Goal: Information Seeking & Learning: Understand process/instructions

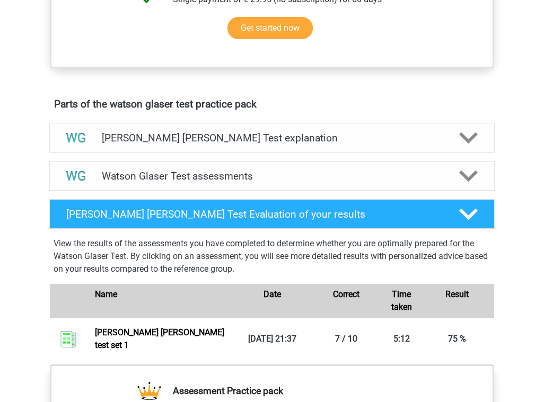
scroll to position [546, 0]
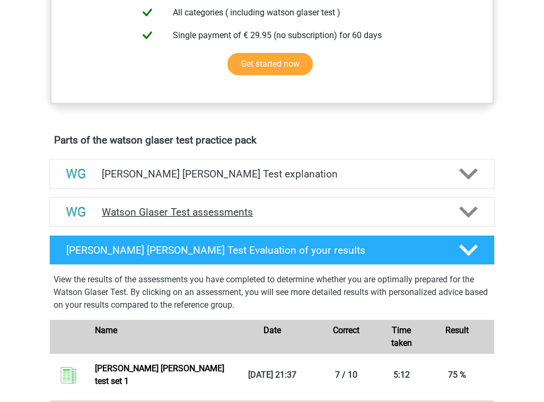
click at [464, 218] on polygon at bounding box center [468, 212] width 19 height 12
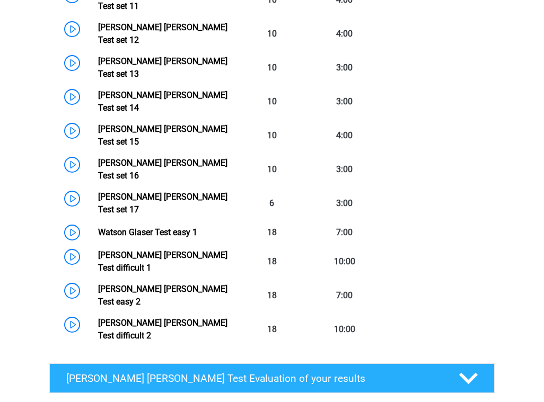
scroll to position [1179, 0]
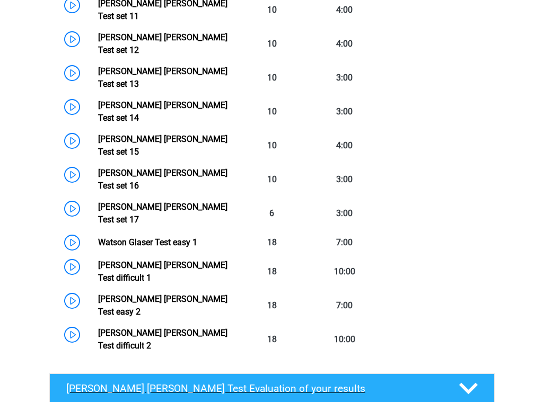
click at [396, 374] on div "[PERSON_NAME] [PERSON_NAME] Test Evaluation of your results" at bounding box center [271, 389] width 445 height 30
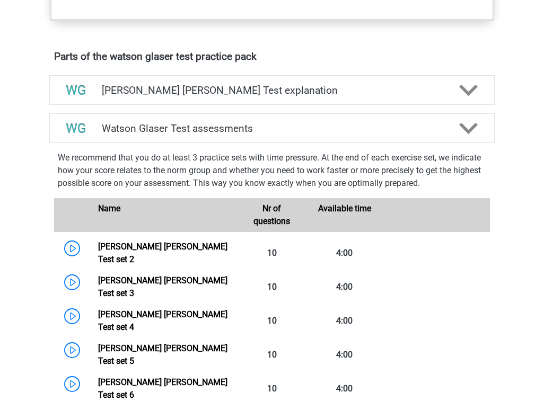
scroll to position [615, 0]
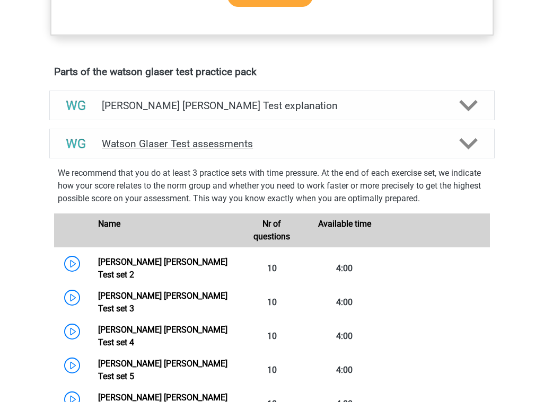
click at [393, 150] on h4 "Watson Glaser Test assessments" at bounding box center [272, 144] width 340 height 12
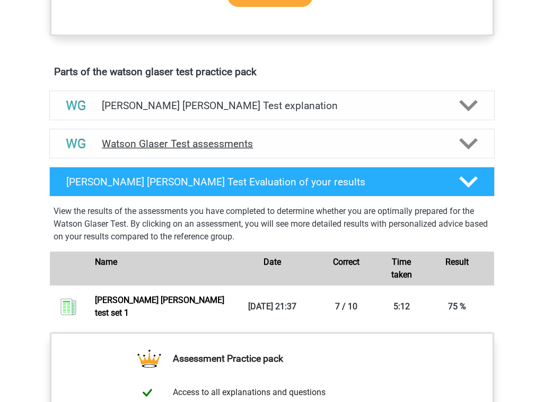
click at [393, 150] on h4 "Watson Glaser Test assessments" at bounding box center [272, 144] width 340 height 12
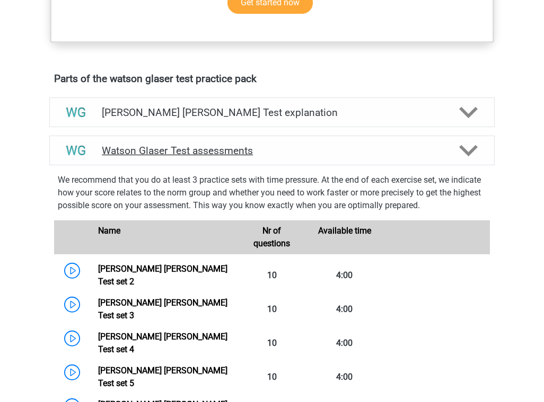
scroll to position [606, 0]
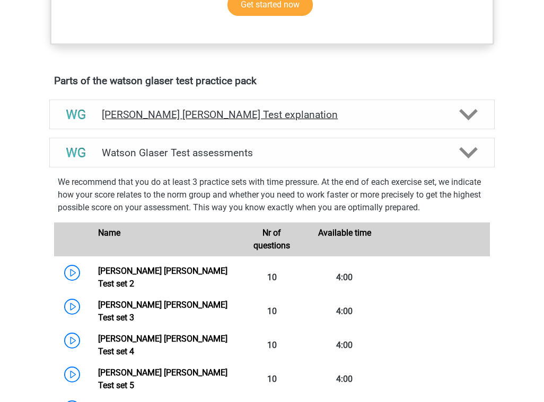
click at [313, 121] on h4 "[PERSON_NAME] [PERSON_NAME] Test explanation" at bounding box center [272, 115] width 340 height 12
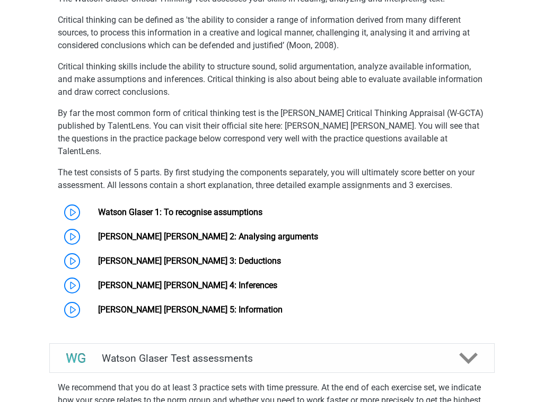
scroll to position [756, 0]
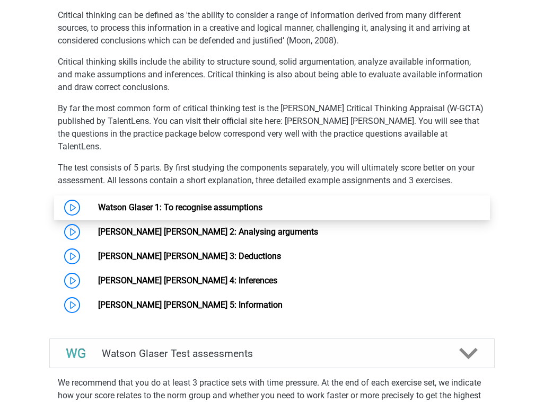
click at [235, 207] on link "Watson Glaser 1: To recognise assumptions" at bounding box center [180, 207] width 164 height 10
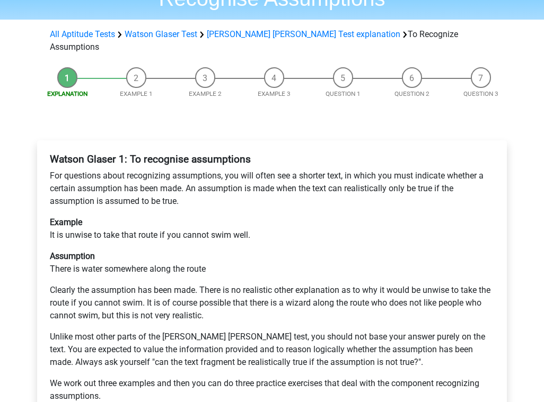
scroll to position [81, 0]
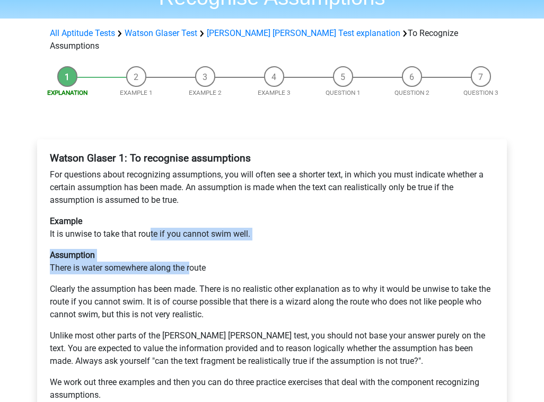
drag, startPoint x: 152, startPoint y: 192, endPoint x: 191, endPoint y: 227, distance: 52.6
click at [191, 227] on div "Watson Glaser 1: To recognise assumptions For questions about recognizing assum…" at bounding box center [272, 281] width 453 height 267
click at [191, 249] on p "Assumption There is water somewhere along the route" at bounding box center [272, 261] width 444 height 25
drag, startPoint x: 173, startPoint y: 227, endPoint x: 143, endPoint y: 221, distance: 30.4
click at [143, 249] on p "Assumption There is water somewhere along the route" at bounding box center [272, 261] width 444 height 25
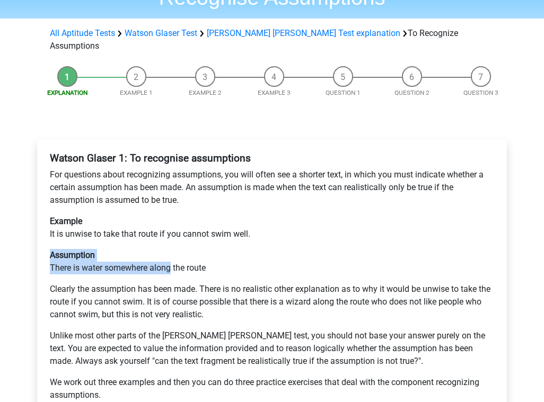
click at [143, 249] on p "Assumption There is water somewhere along the route" at bounding box center [272, 261] width 444 height 25
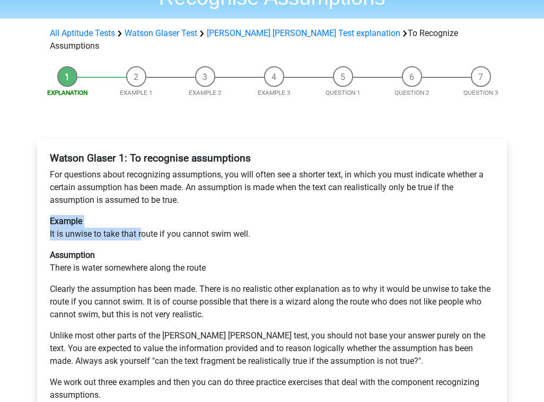
drag, startPoint x: 140, startPoint y: 192, endPoint x: 114, endPoint y: 188, distance: 26.3
click at [114, 215] on p "Example It is unwise to take that route if you cannot swim well." at bounding box center [272, 227] width 444 height 25
drag, startPoint x: 75, startPoint y: 194, endPoint x: 149, endPoint y: 203, distance: 74.8
click at [150, 203] on div "Watson Glaser 1: To recognise assumptions For questions about recognizing assum…" at bounding box center [272, 281] width 453 height 267
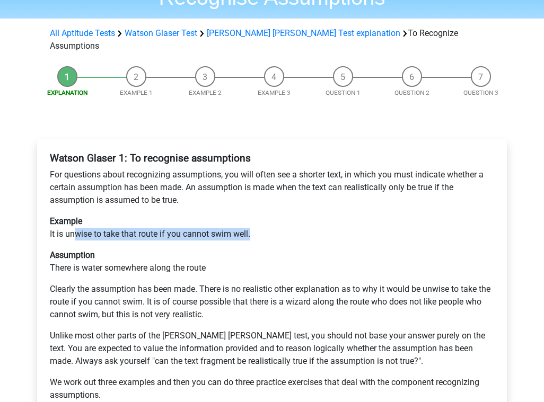
click at [149, 203] on div "Watson Glaser 1: To recognise assumptions For questions about recognizing assum…" at bounding box center [272, 281] width 453 height 267
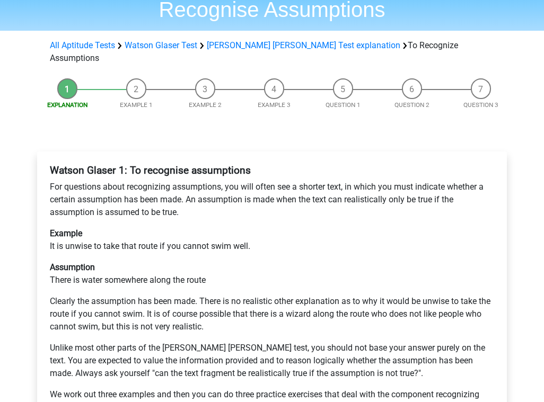
scroll to position [78, 0]
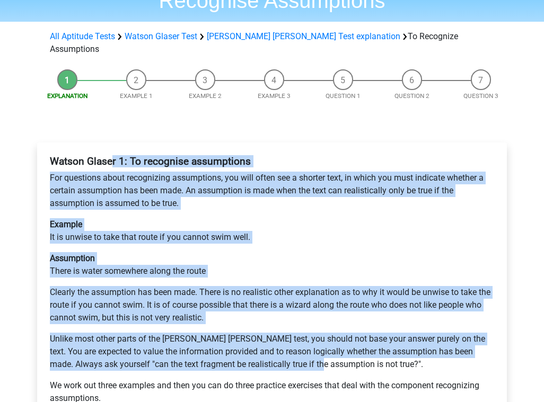
drag, startPoint x: 113, startPoint y: 121, endPoint x: 327, endPoint y: 324, distance: 293.9
click at [327, 324] on div "Watson Glaser 1: To recognise assumptions For questions about recognizing assum…" at bounding box center [272, 284] width 453 height 267
click at [327, 333] on p "Unlike most other parts of the Watson Glaser test, you should not base your ans…" at bounding box center [272, 352] width 444 height 38
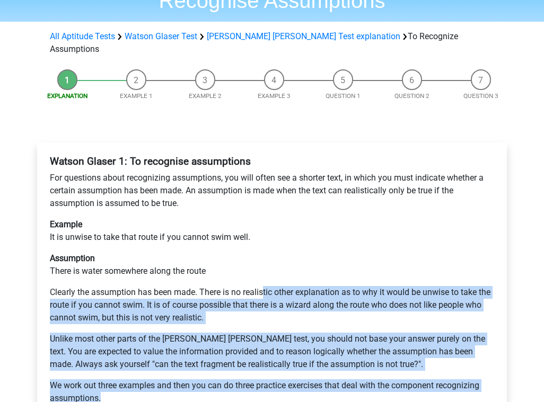
drag, startPoint x: 279, startPoint y: 363, endPoint x: 262, endPoint y: 256, distance: 108.4
click at [262, 256] on div "Watson Glaser 1: To recognise assumptions For questions about recognizing assum…" at bounding box center [272, 284] width 453 height 267
click at [262, 286] on p "Clearly the assumption has been made. There is no realistic other explanation a…" at bounding box center [272, 305] width 444 height 38
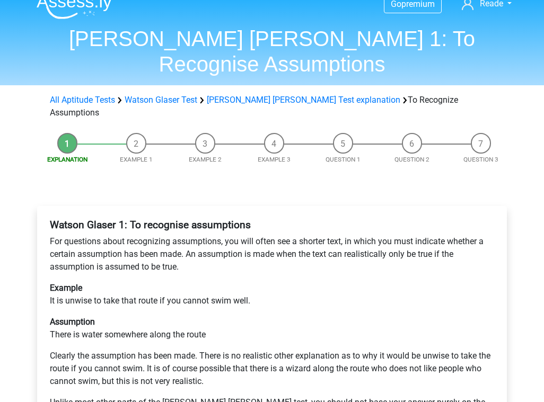
scroll to position [0, 0]
